Goal: Obtain resource: Download file/media

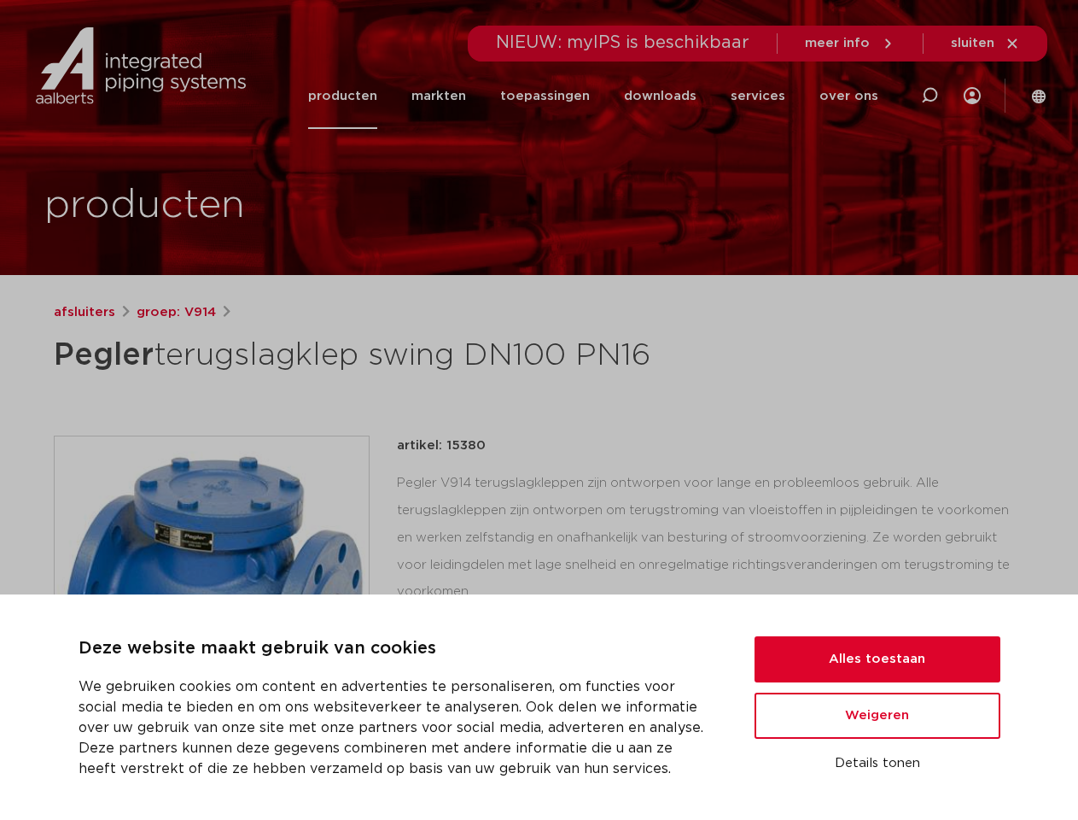
click at [539, 410] on div "afsluiters groep: V914 Pegler terugslagklep swing DN100 PN16 flenzen: EN1092-2" at bounding box center [539, 690] width 999 height 777
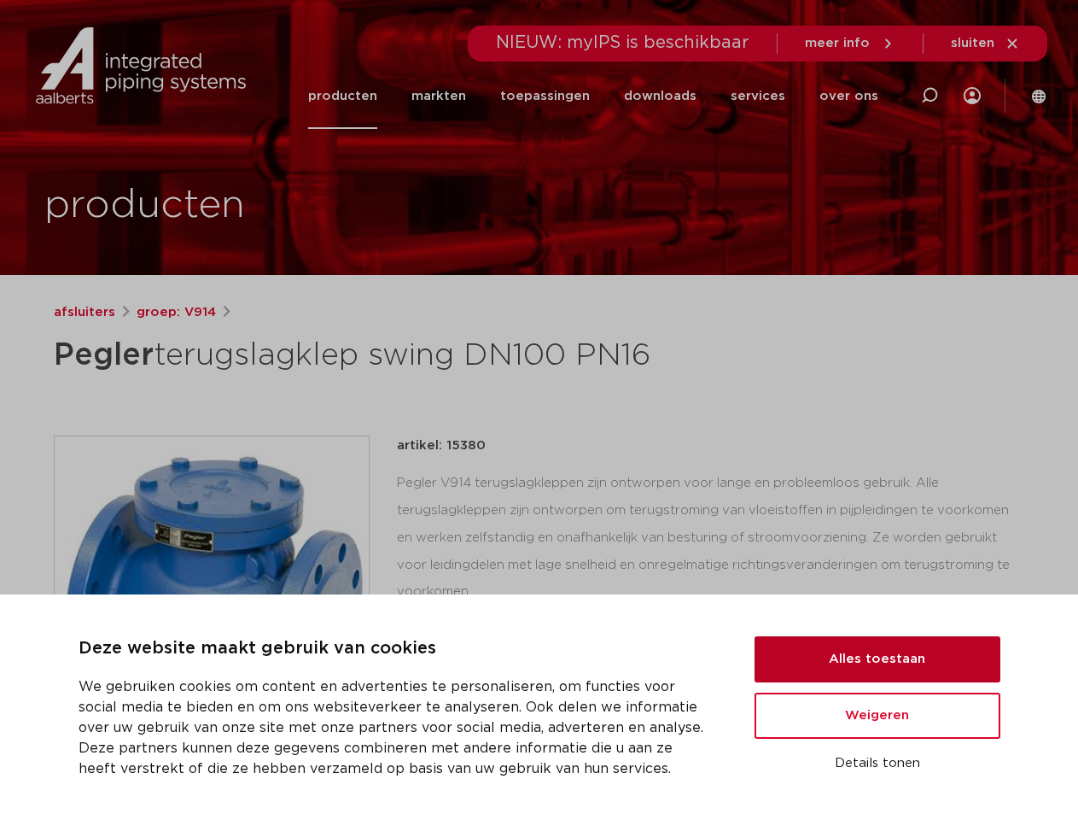
click at [878, 659] on button "Alles toestaan" at bounding box center [878, 659] width 246 height 46
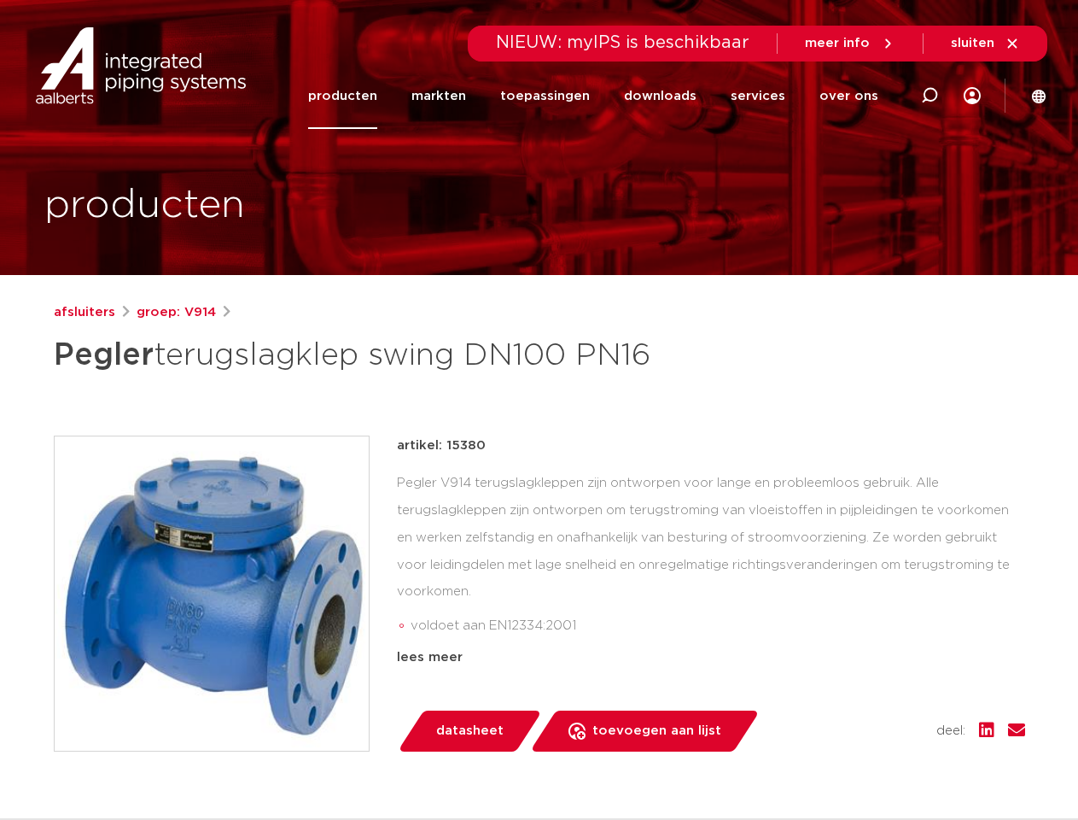
click at [878, 715] on div "datasheet toevoegen aan lijst opslaan in my IPS verwijder uit lijst deel:" at bounding box center [718, 730] width 615 height 41
click at [878, 763] on div "afsluiters groep: V914 Pegler terugslagklep swing DN100 PN16 flenzen: EN1092-2" at bounding box center [539, 690] width 999 height 777
click at [930, 96] on icon at bounding box center [930, 95] width 20 height 20
click at [986, 44] on span "sluiten" at bounding box center [973, 43] width 44 height 13
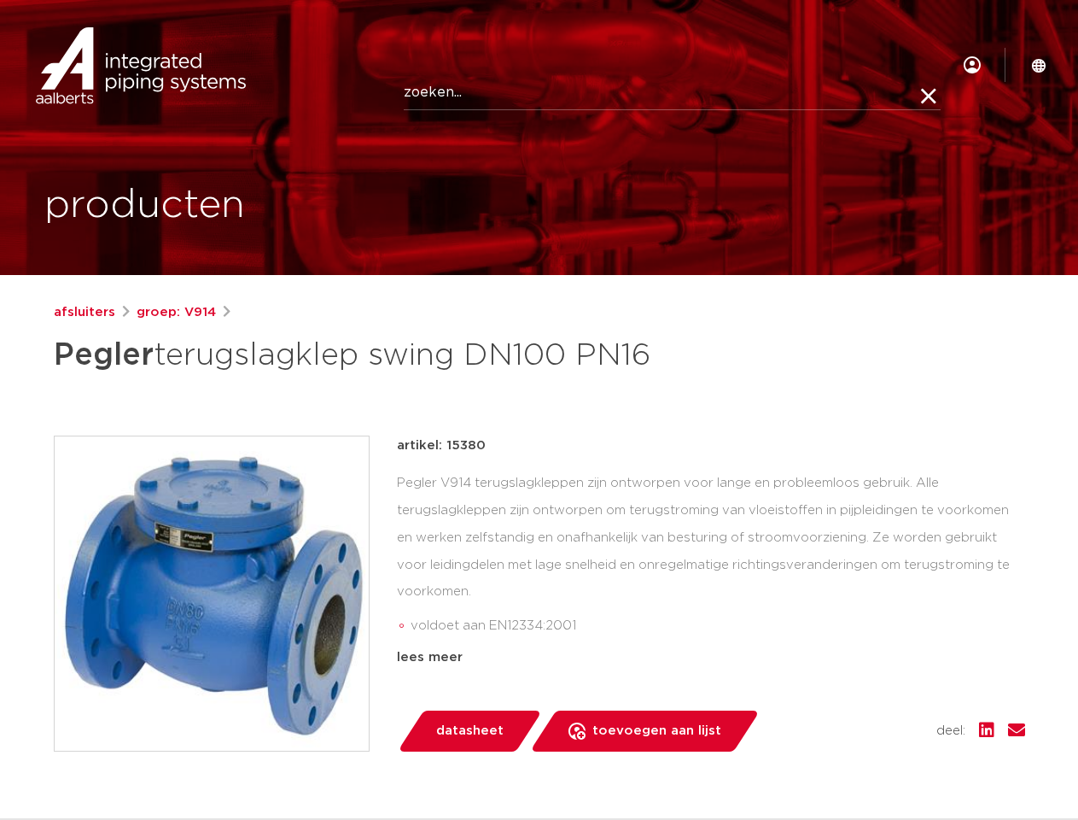
click at [212, 593] on img at bounding box center [212, 593] width 314 height 314
